Goal: Information Seeking & Learning: Learn about a topic

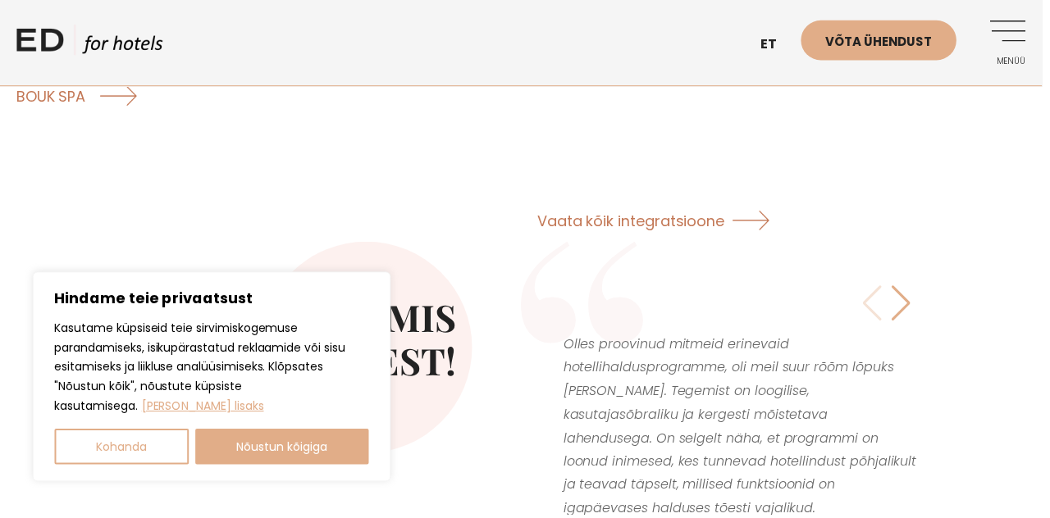
scroll to position [2869, 0]
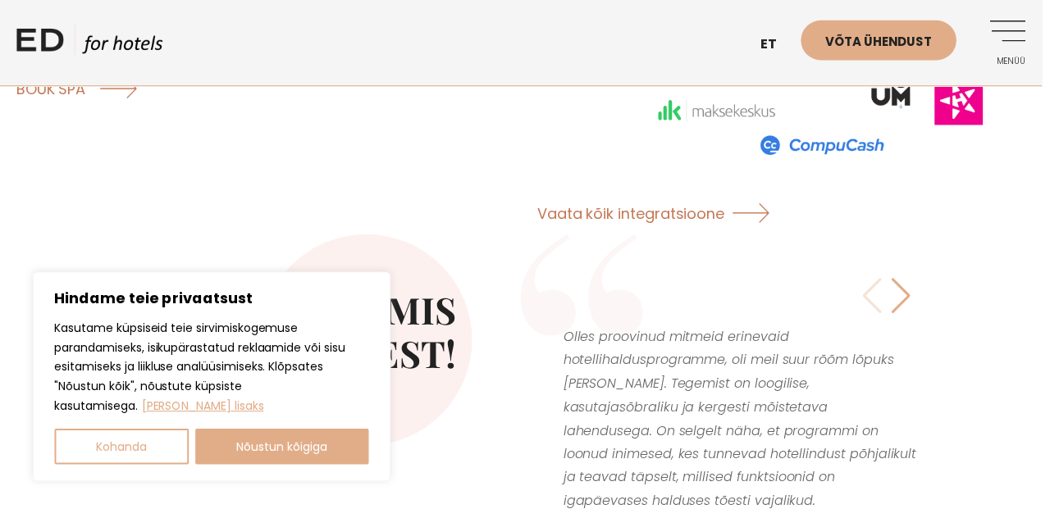
click at [915, 280] on div "Next slide" at bounding box center [908, 298] width 22 height 36
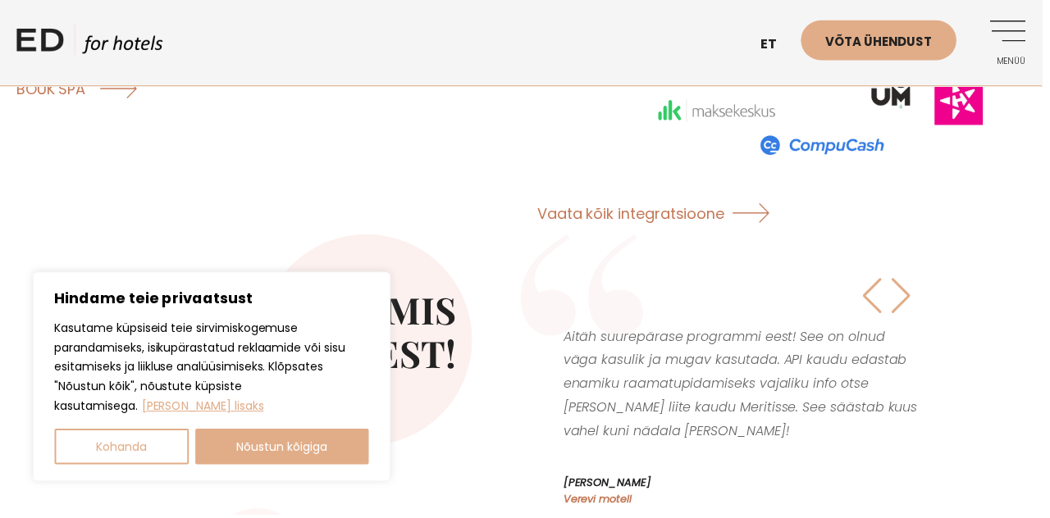
click at [909, 280] on div "Next slide" at bounding box center [908, 298] width 22 height 36
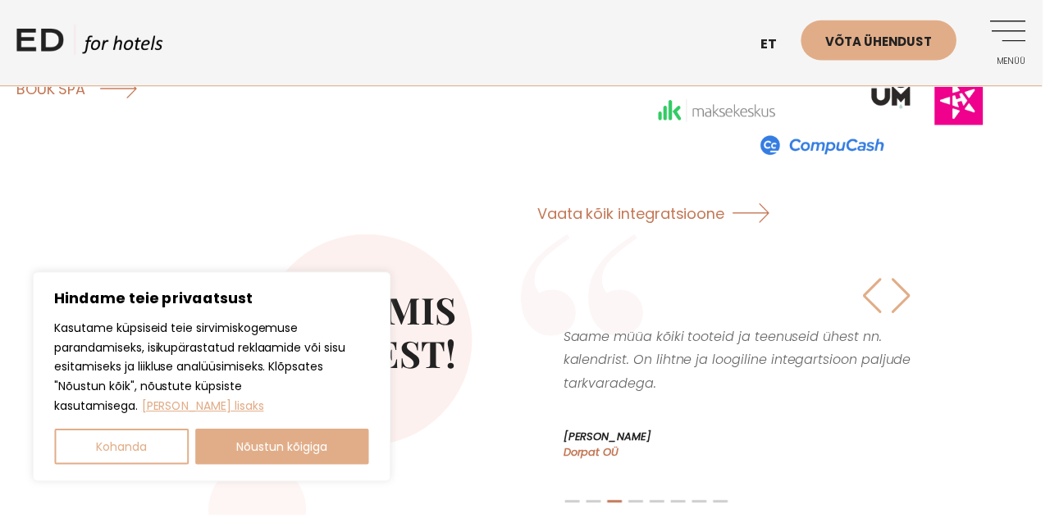
click at [897, 280] on div "Next slide" at bounding box center [908, 298] width 22 height 36
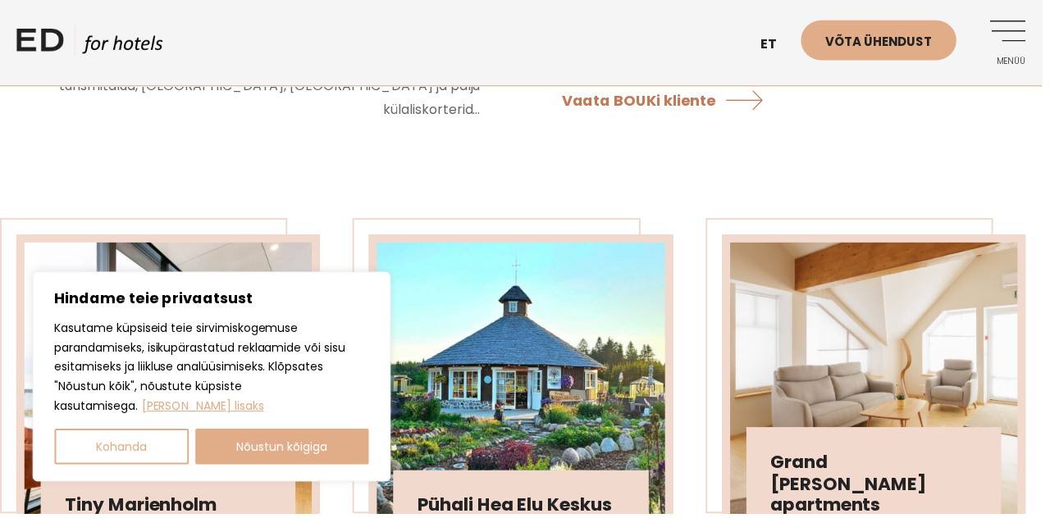
scroll to position [3609, 0]
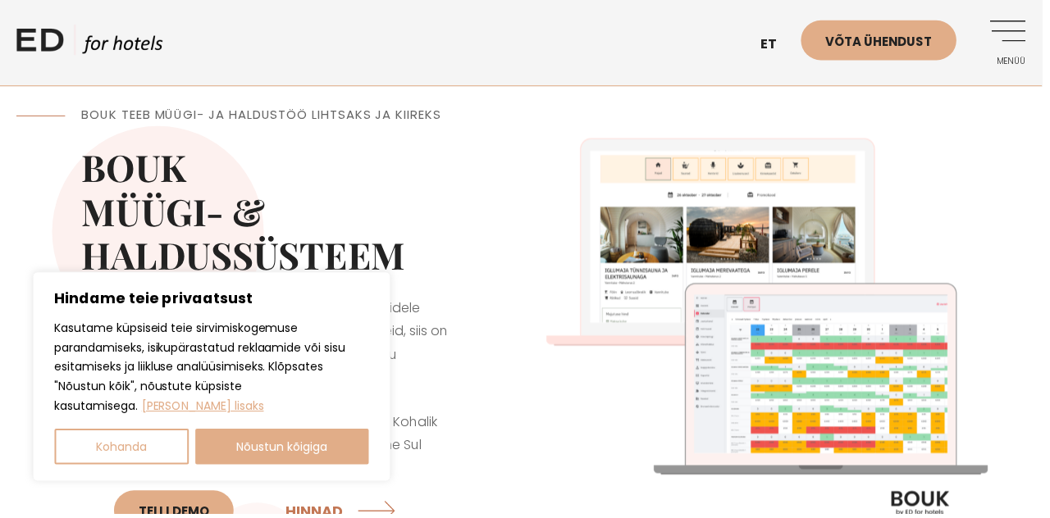
click at [943, 483] on img at bounding box center [779, 336] width 509 height 509
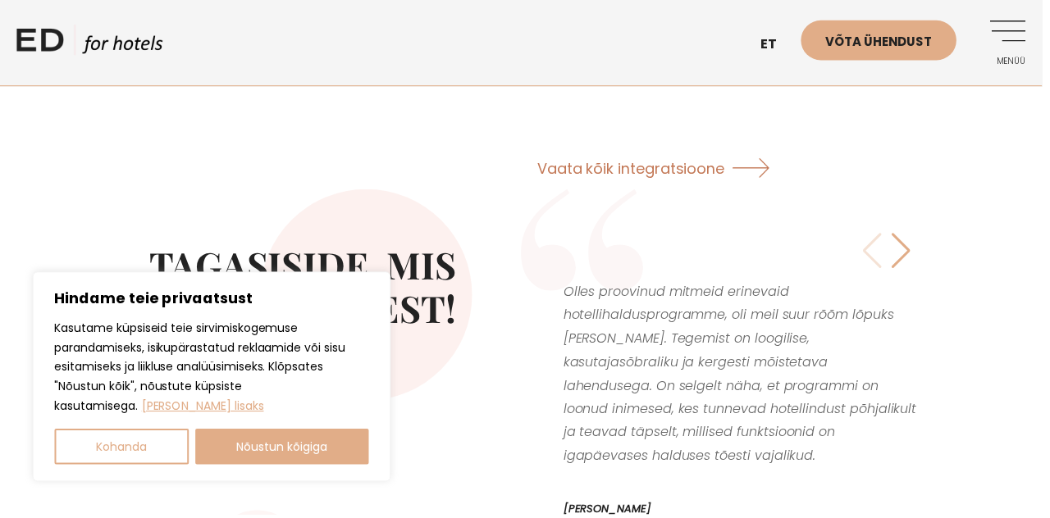
scroll to position [2917, 0]
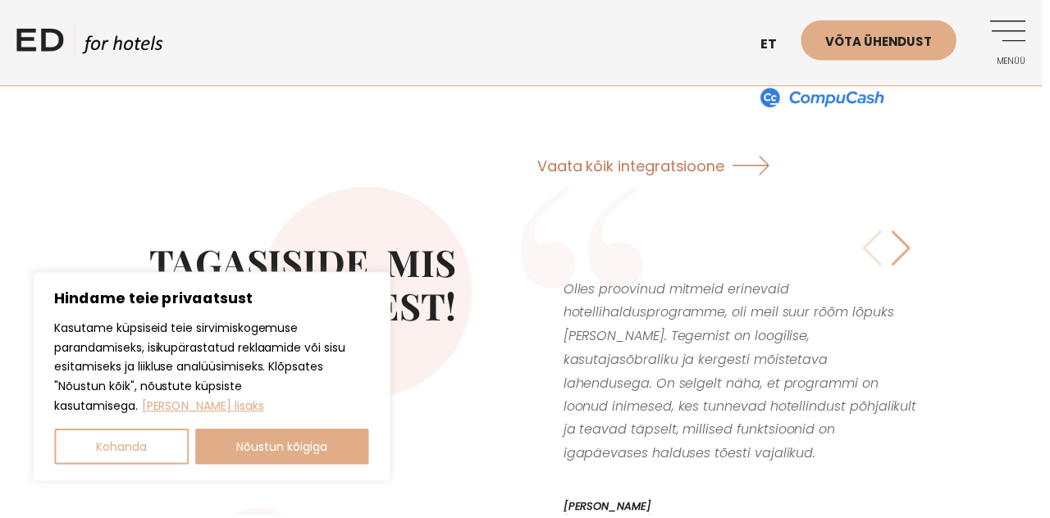
click at [914, 231] on div "Next slide" at bounding box center [908, 249] width 22 height 36
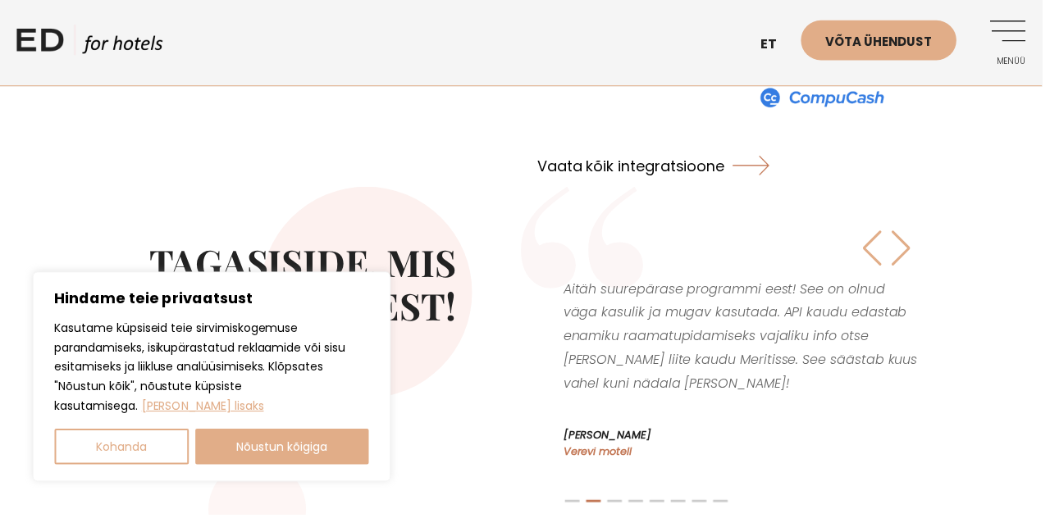
click at [781, 144] on link "Vaata kõik integratsioone" at bounding box center [664, 165] width 246 height 43
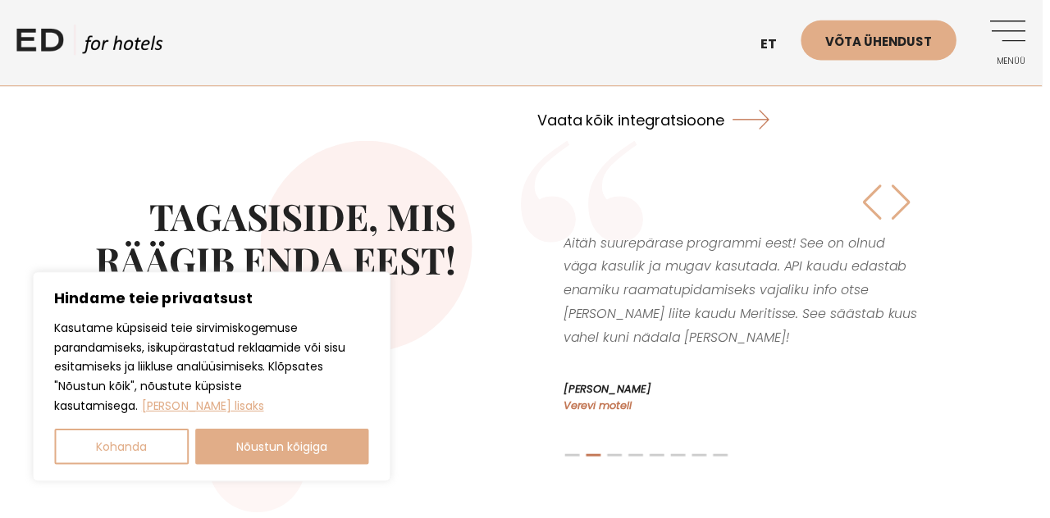
scroll to position [2997, 0]
